Goal: Information Seeking & Learning: Learn about a topic

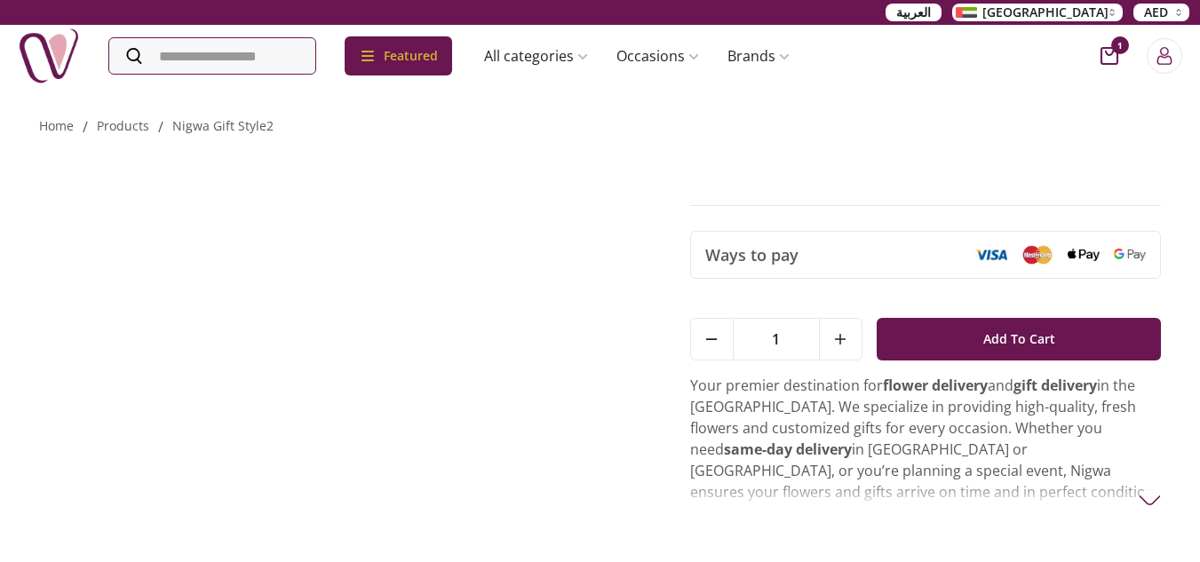
click at [44, 57] on img at bounding box center [49, 56] width 62 height 62
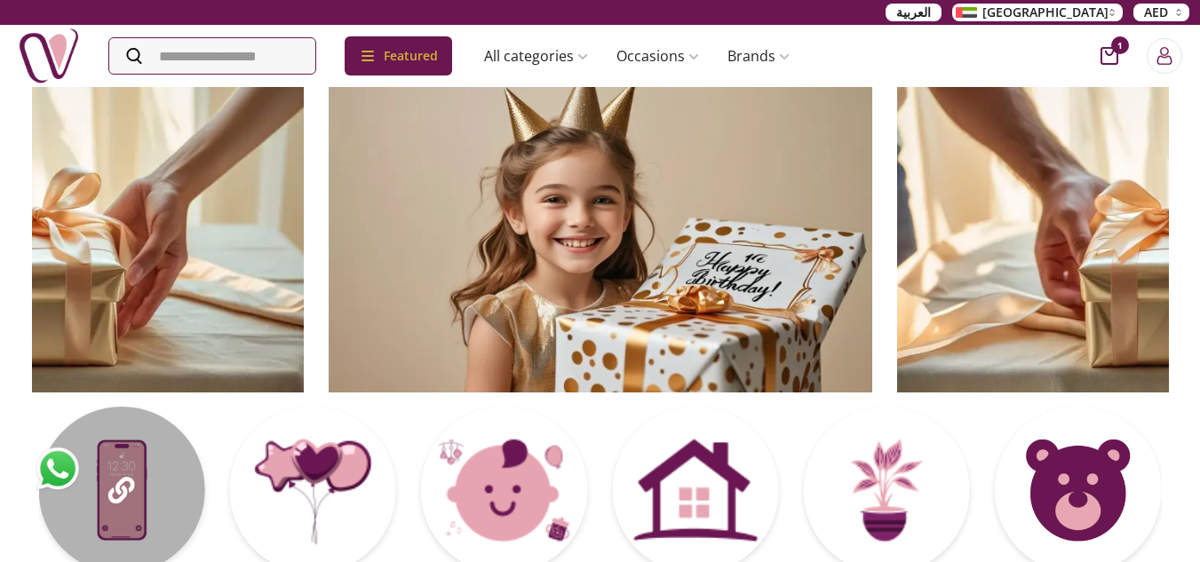
click at [126, 493] on icon at bounding box center [121, 490] width 27 height 27
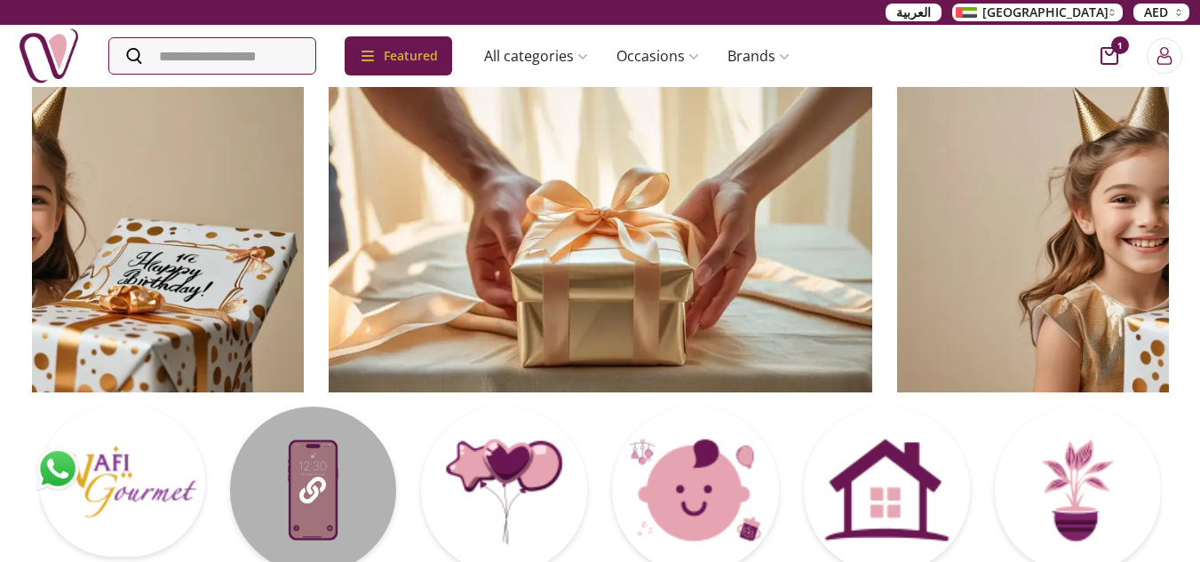
click at [292, 506] on div at bounding box center [313, 490] width 166 height 166
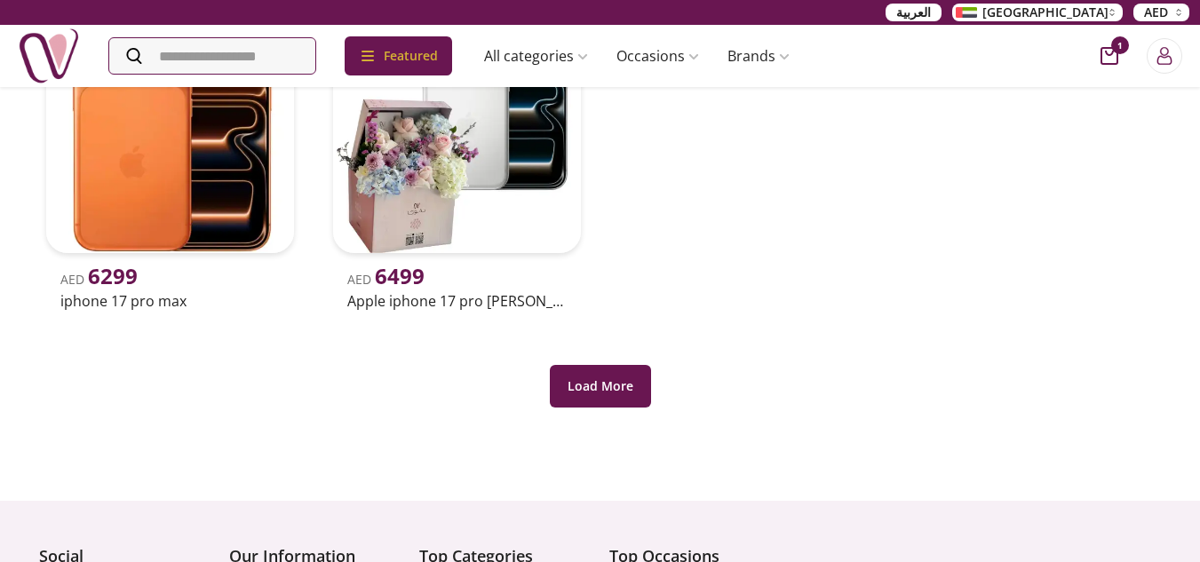
scroll to position [888, 0]
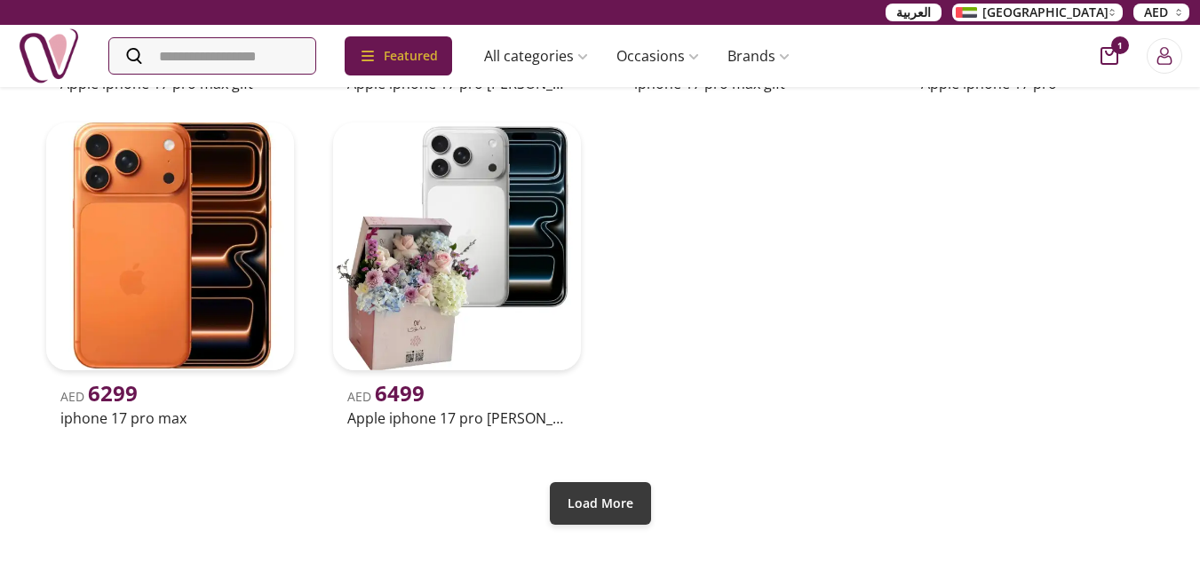
click at [640, 512] on button "Load More" at bounding box center [600, 503] width 101 height 43
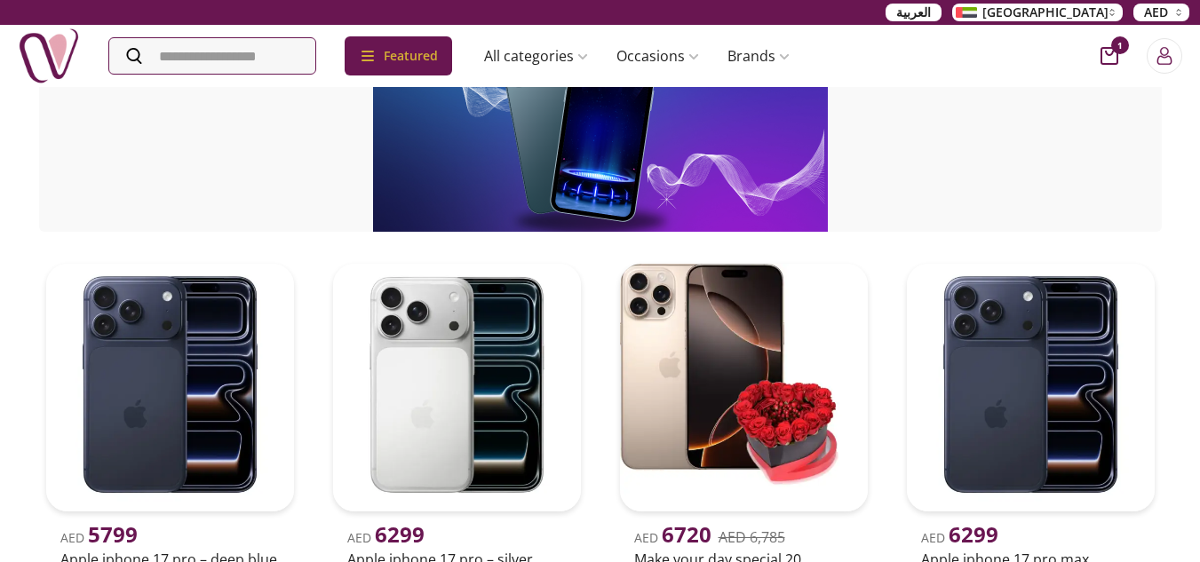
scroll to position [0, 0]
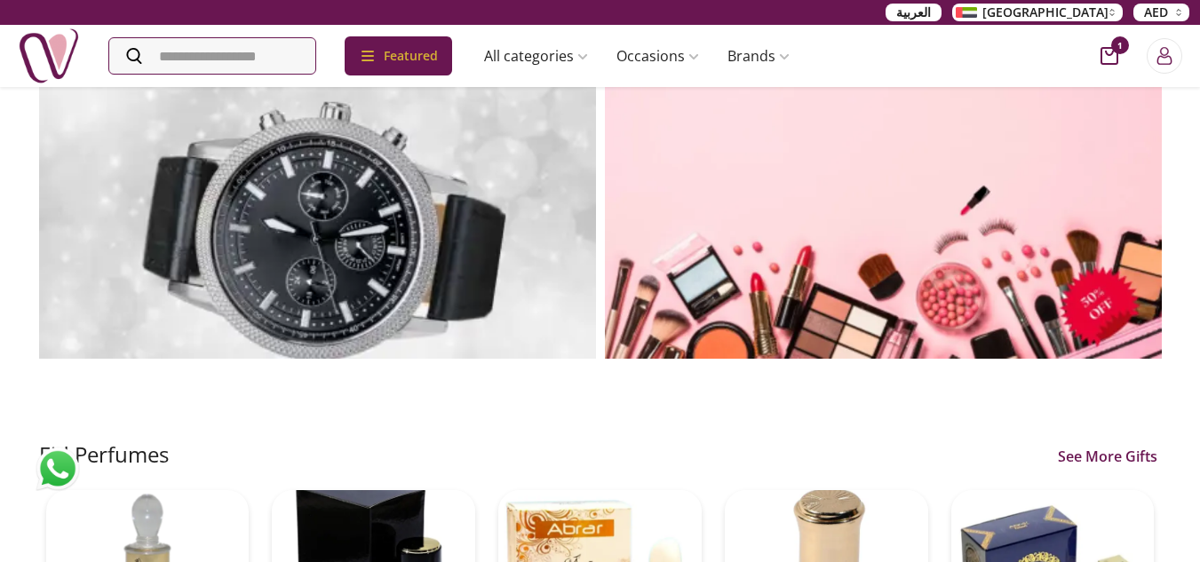
scroll to position [1244, 0]
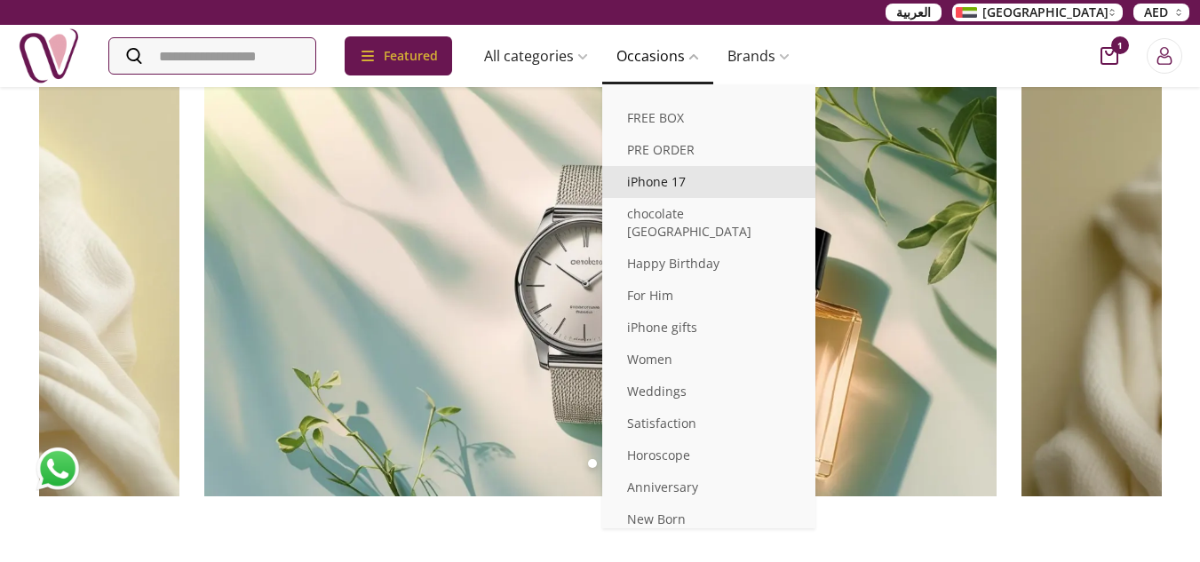
click at [669, 179] on link "iPhone 17" at bounding box center [708, 182] width 213 height 32
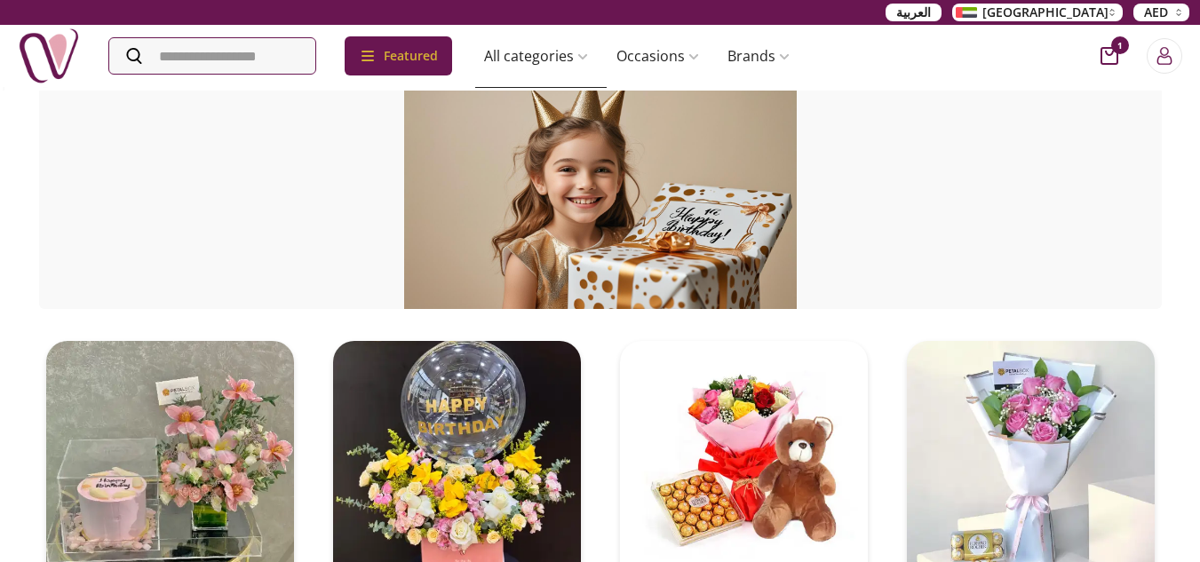
click at [58, 55] on img at bounding box center [49, 56] width 62 height 62
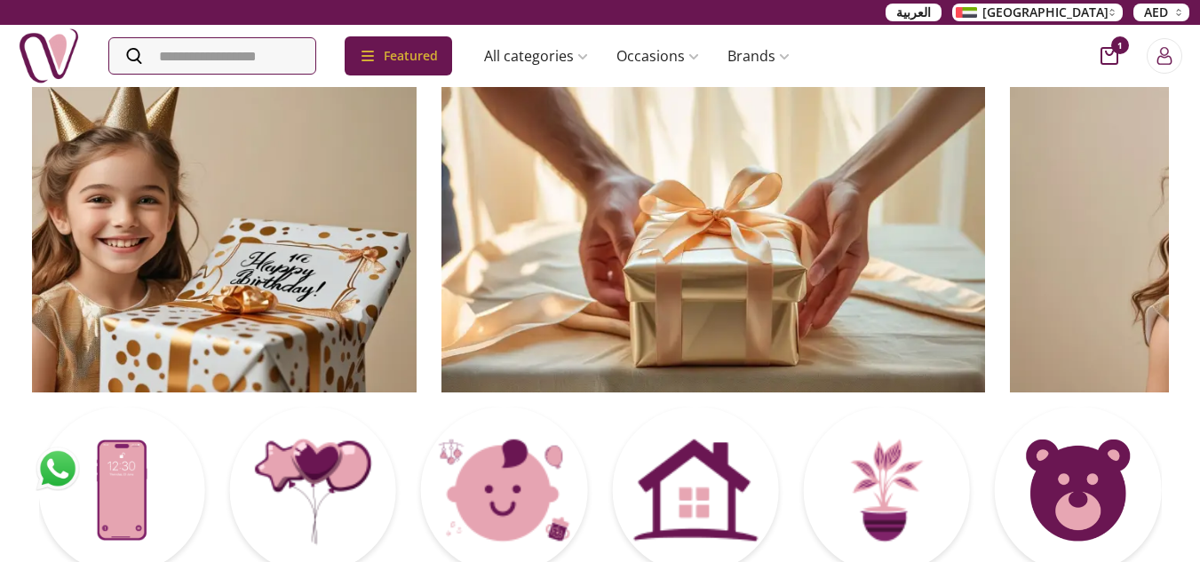
click at [257, 237] on img at bounding box center [145, 238] width 544 height 307
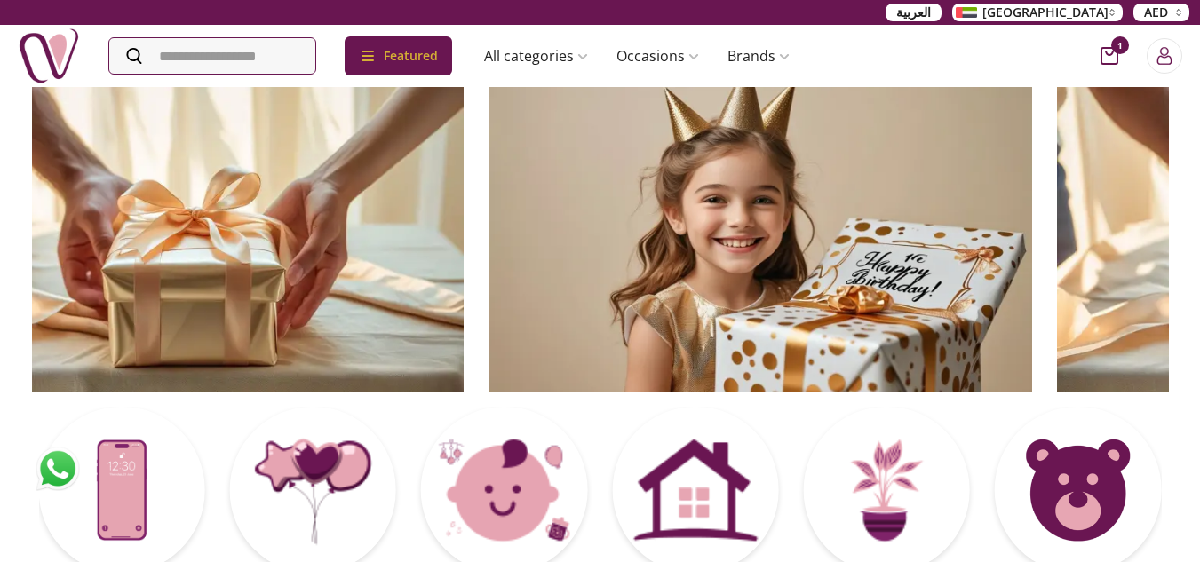
click at [538, 227] on img at bounding box center [761, 238] width 544 height 307
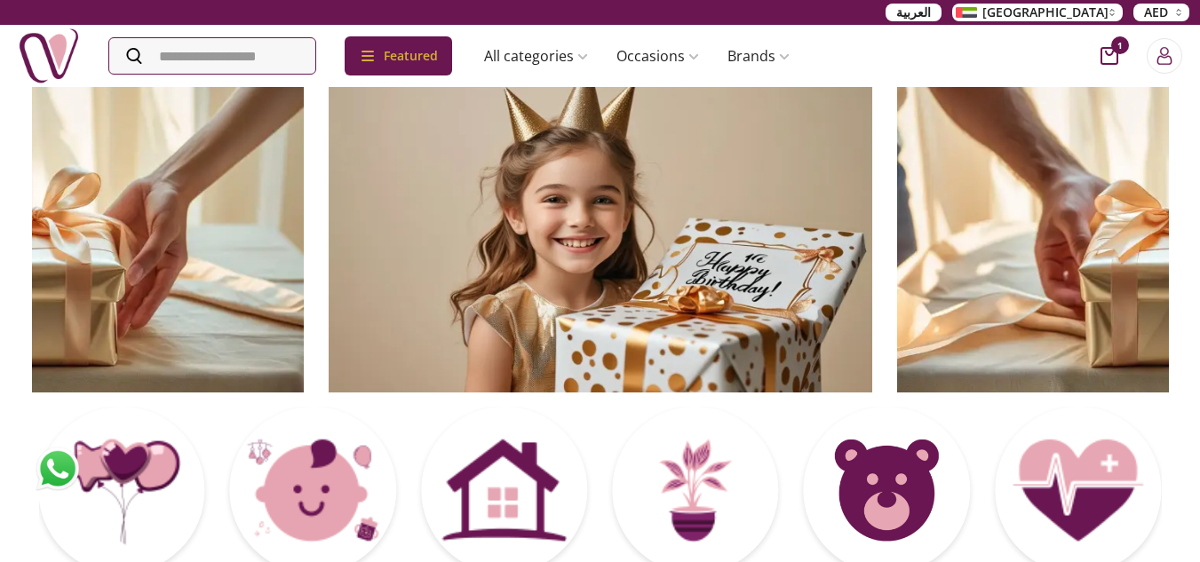
click at [631, 234] on img at bounding box center [601, 238] width 544 height 307
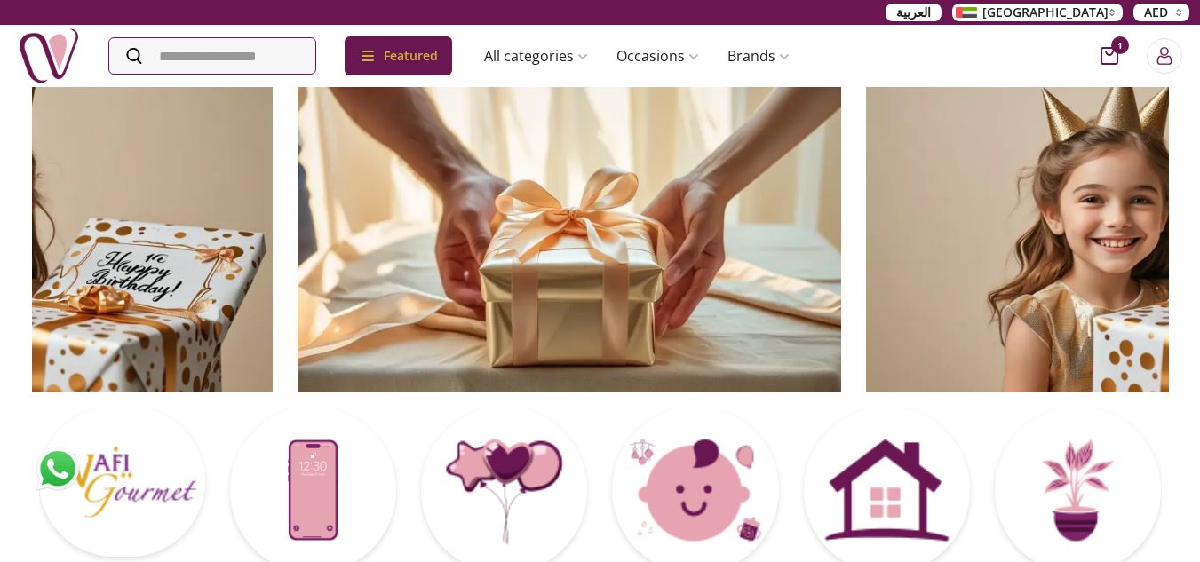
click at [298, 247] on img at bounding box center [570, 238] width 544 height 307
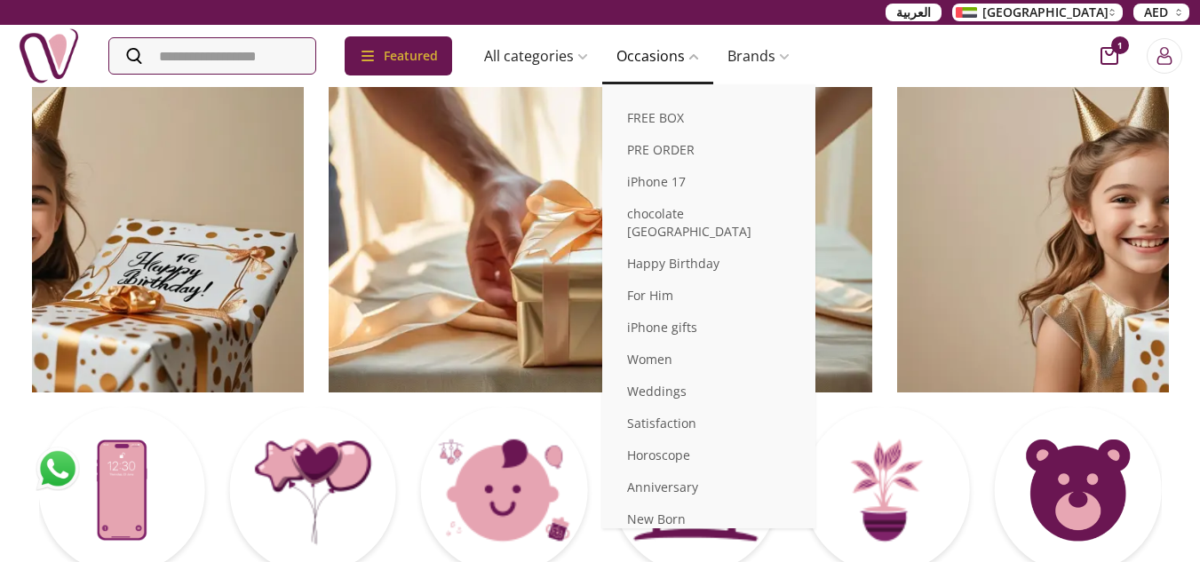
click at [633, 61] on link "Occasions" at bounding box center [657, 56] width 111 height 36
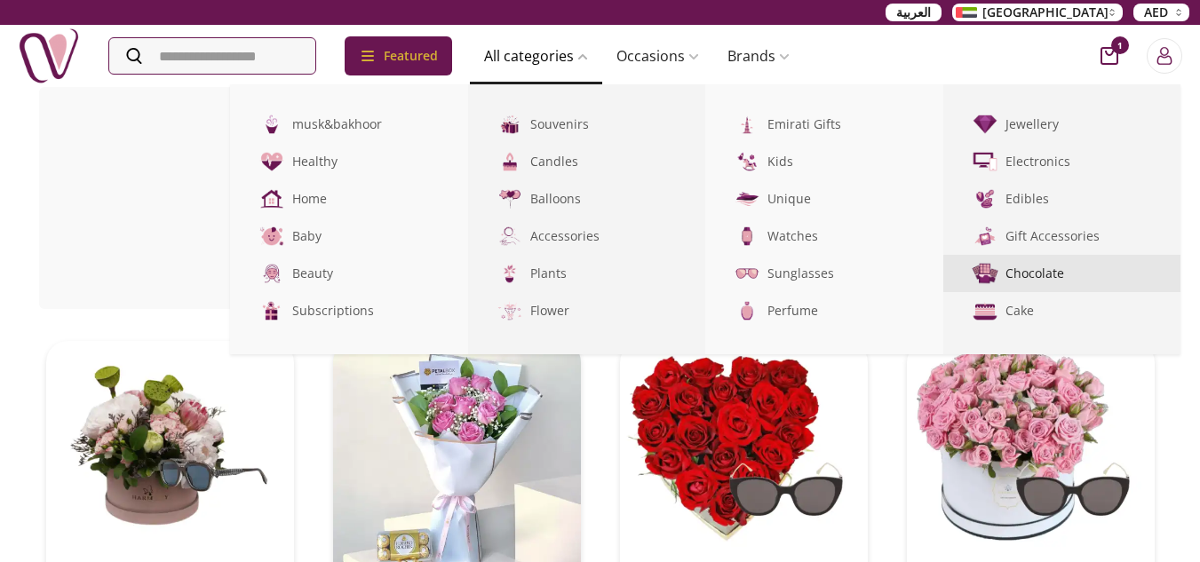
click at [1048, 264] on link "Chocolate" at bounding box center [1062, 273] width 238 height 37
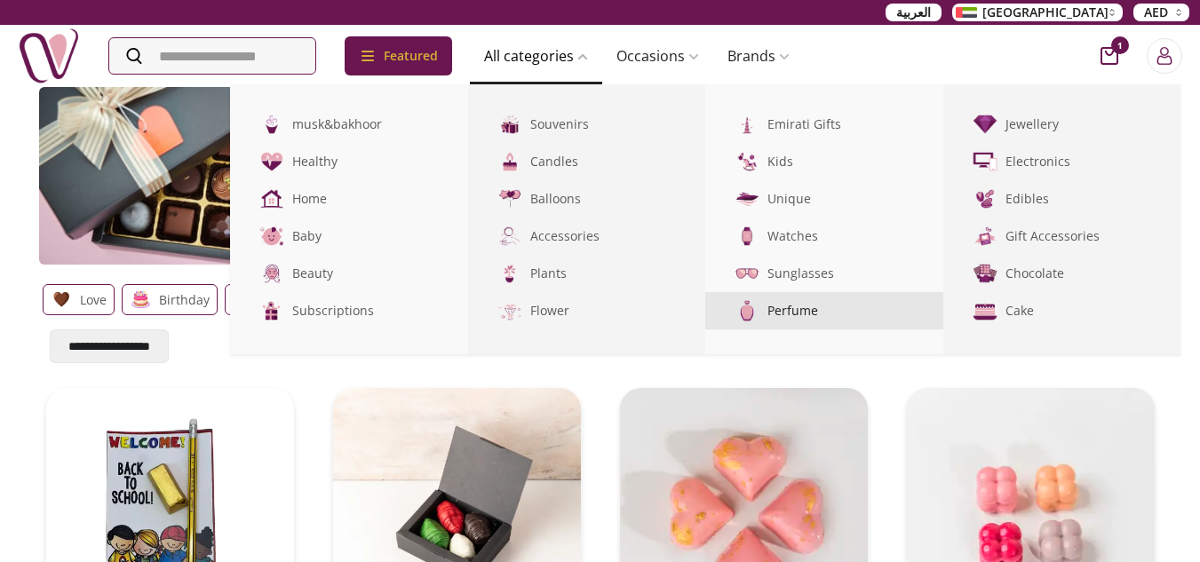
click at [815, 310] on link "Perfume" at bounding box center [824, 310] width 238 height 37
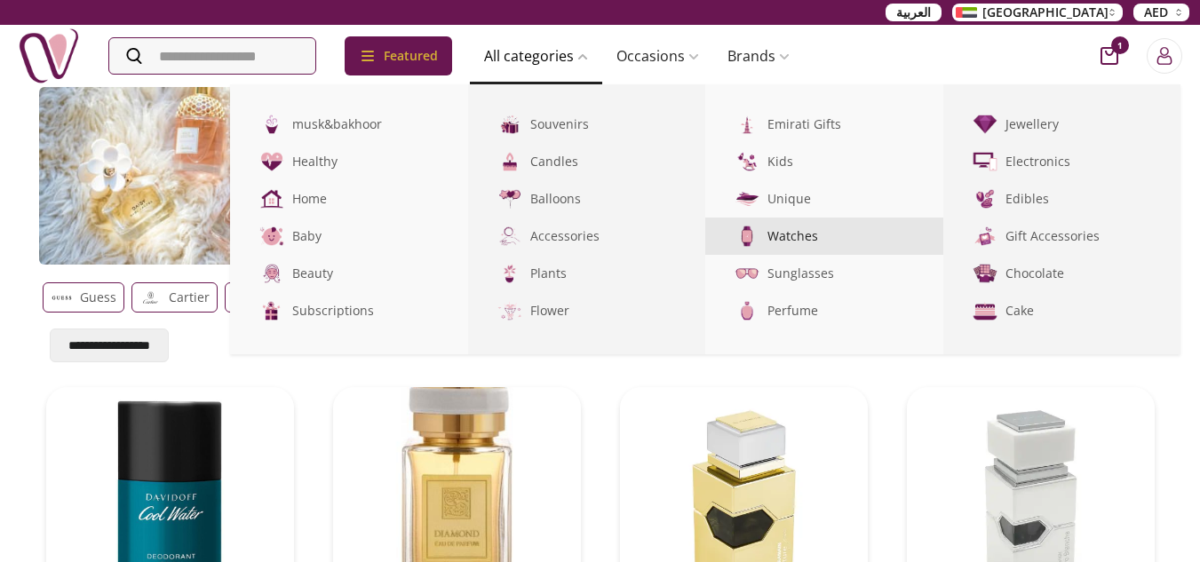
click at [802, 232] on link "Watches" at bounding box center [824, 236] width 238 height 37
